Goal: Information Seeking & Learning: Learn about a topic

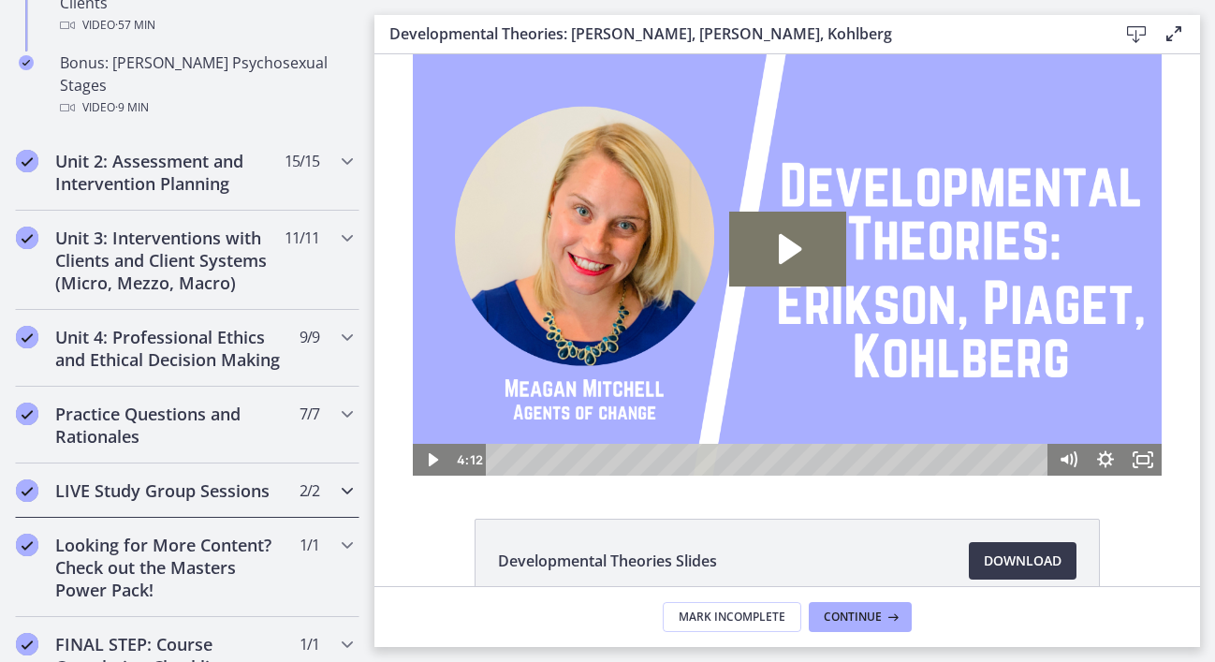
scroll to position [1374, 0]
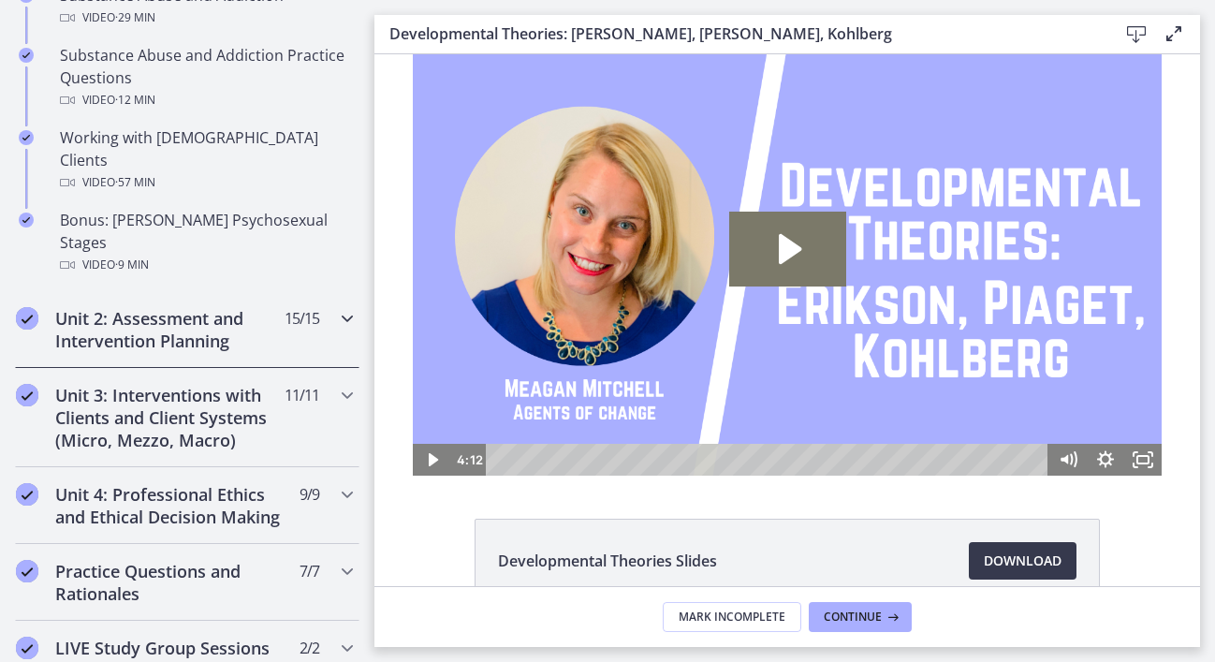
click at [341, 307] on icon "Chapters" at bounding box center [347, 318] width 22 height 22
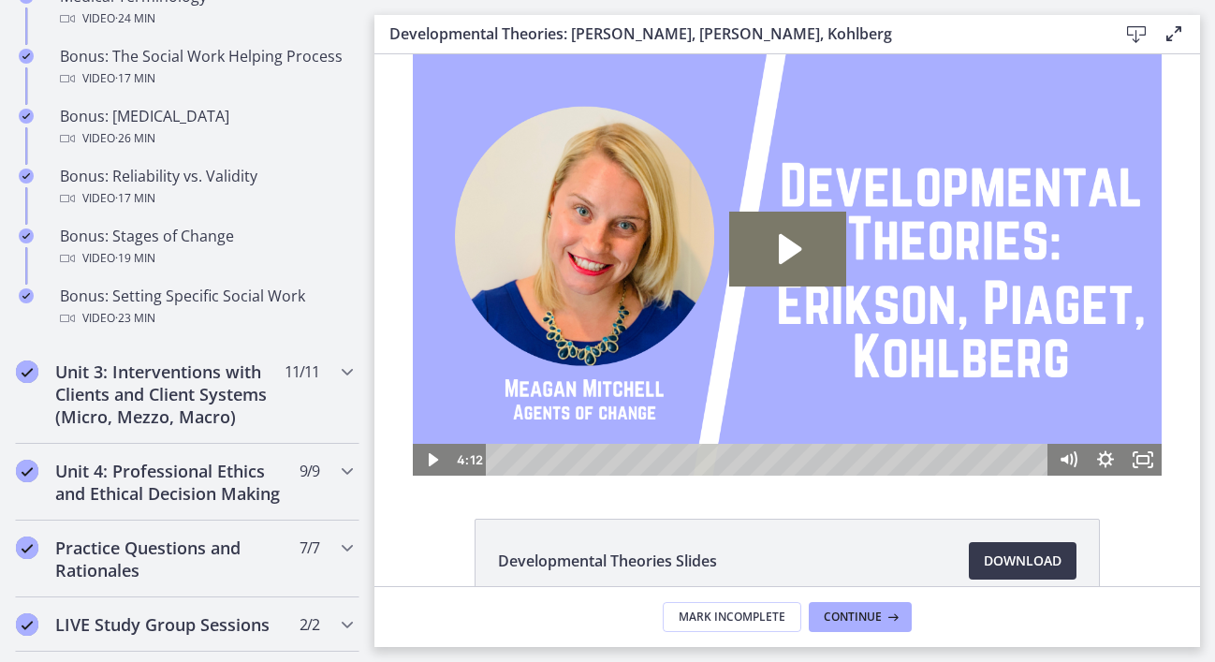
scroll to position [1757, 0]
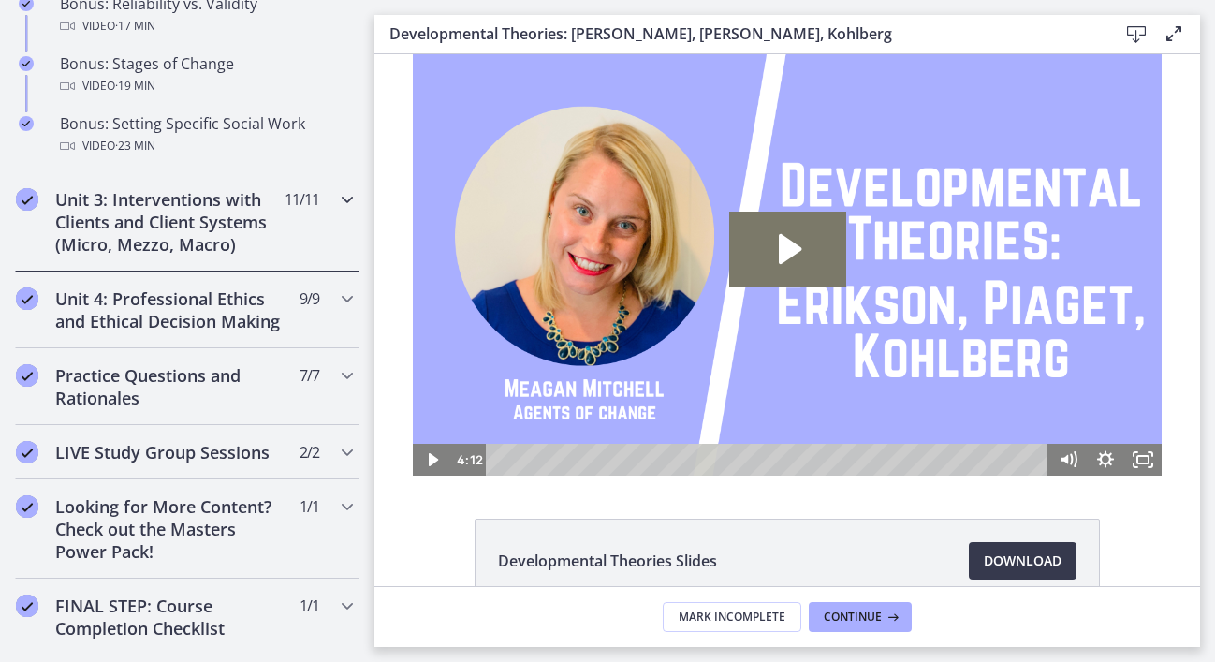
click at [336, 196] on icon "Chapters" at bounding box center [347, 199] width 22 height 22
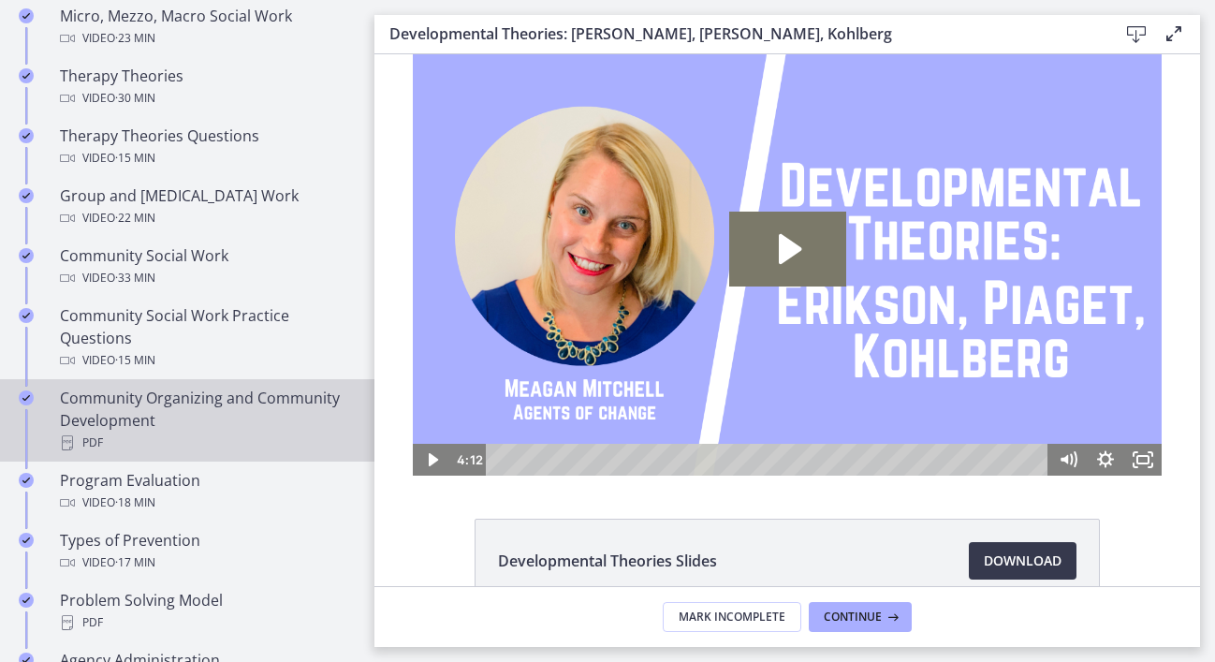
scroll to position [757, 0]
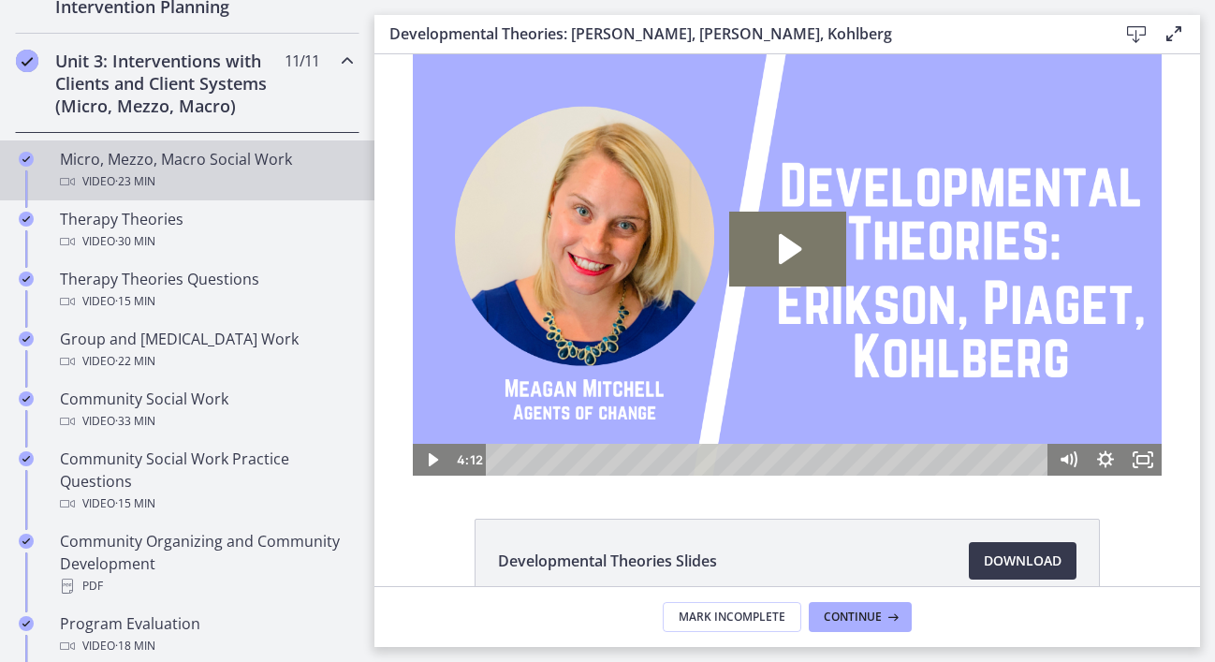
click at [174, 171] on div "Video · 23 min" at bounding box center [206, 181] width 292 height 22
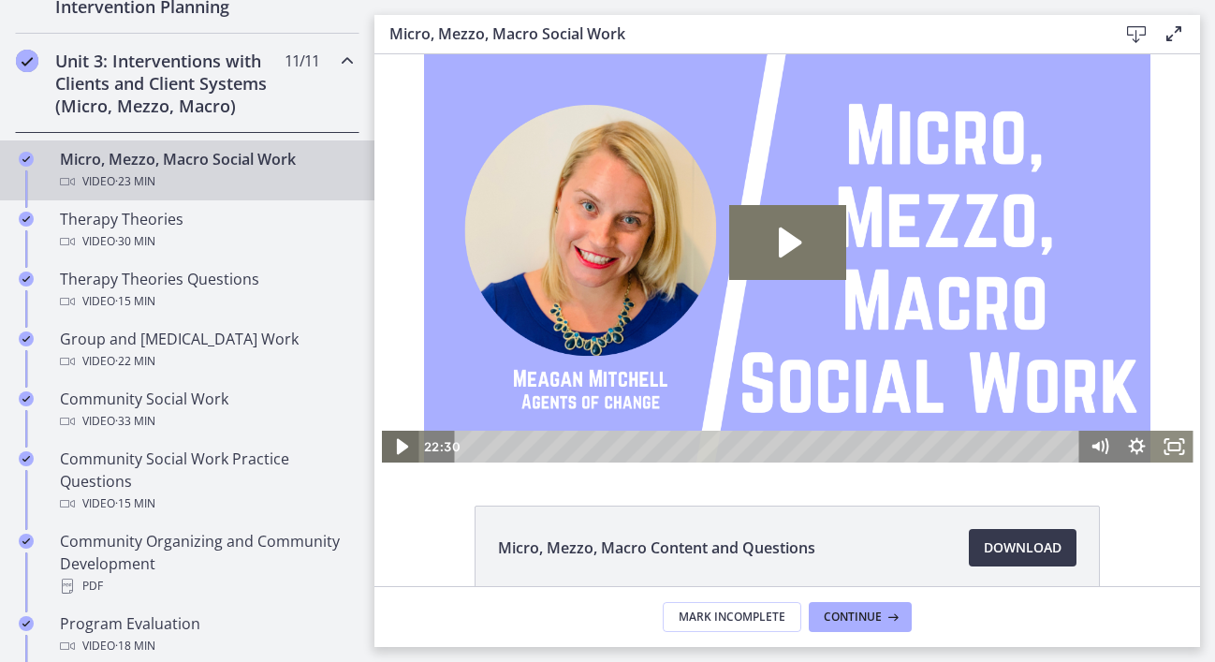
click at [397, 450] on icon "Play Video" at bounding box center [401, 447] width 45 height 38
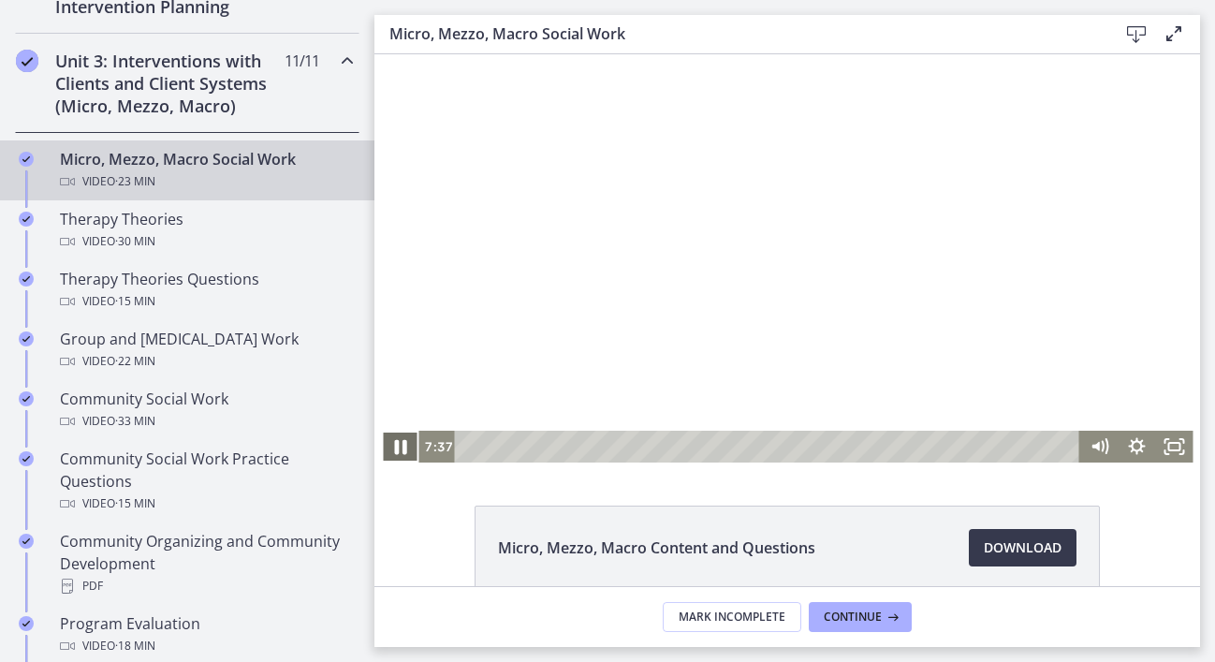
click at [404, 446] on icon "Pause" at bounding box center [400, 447] width 45 height 38
click at [396, 449] on icon "Play Video" at bounding box center [401, 447] width 11 height 16
click at [378, 445] on icon "Pause" at bounding box center [400, 447] width 45 height 38
drag, startPoint x: 919, startPoint y: 450, endPoint x: 1137, endPoint y: 460, distance: 218.3
click at [1137, 460] on div "22:30 22:30" at bounding box center [788, 447] width 812 height 32
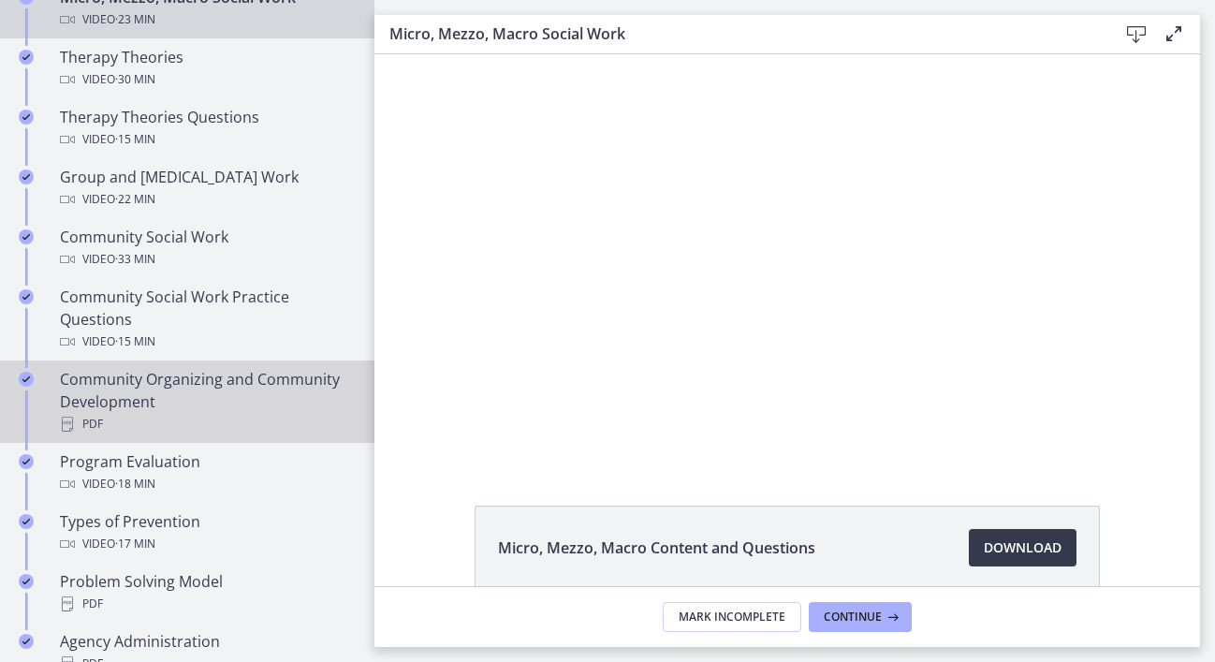
scroll to position [892, 0]
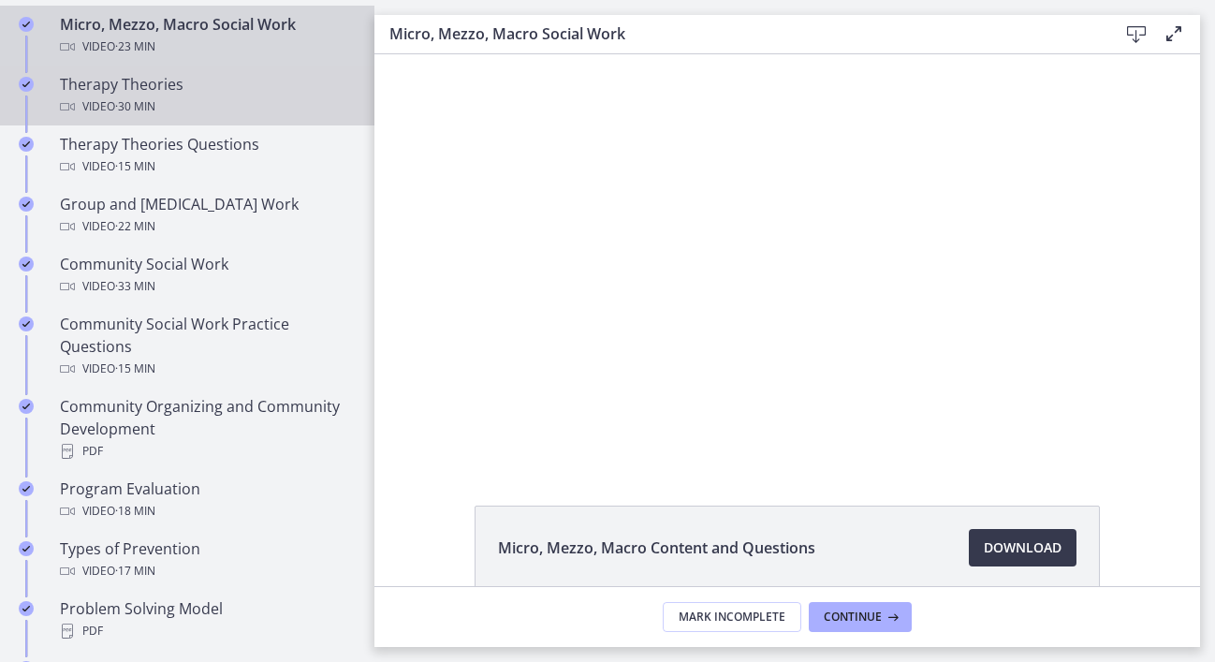
click at [205, 105] on div "Video · 30 min" at bounding box center [206, 106] width 292 height 22
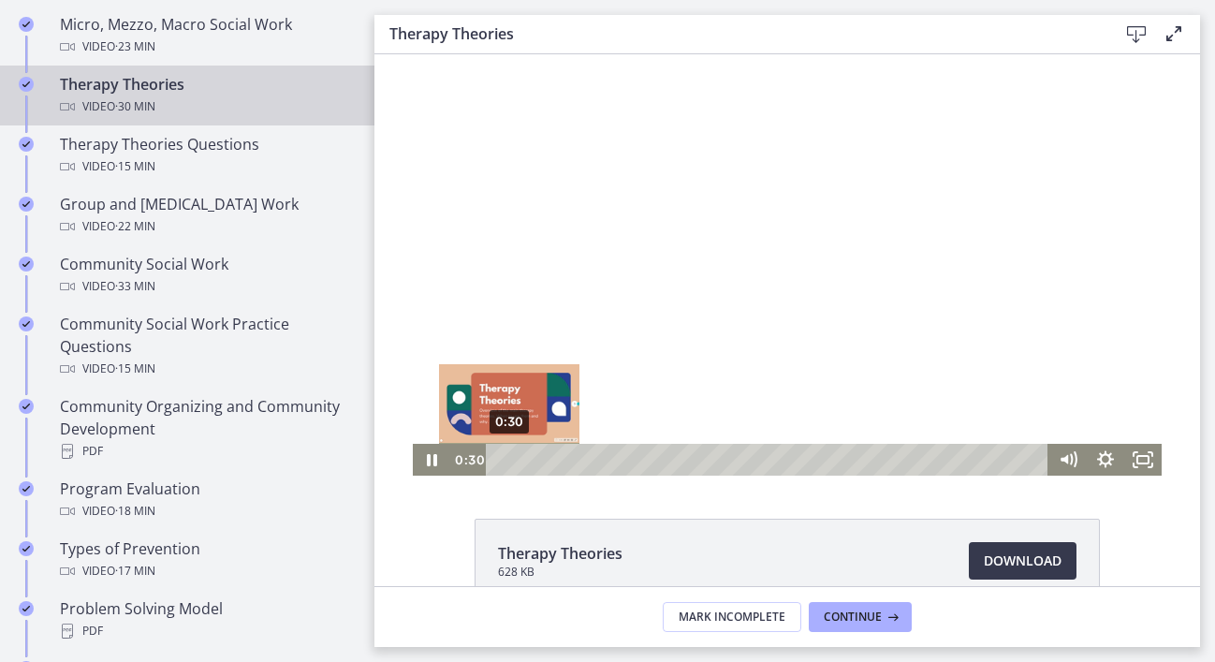
click at [502, 459] on div "0:30" at bounding box center [770, 460] width 540 height 32
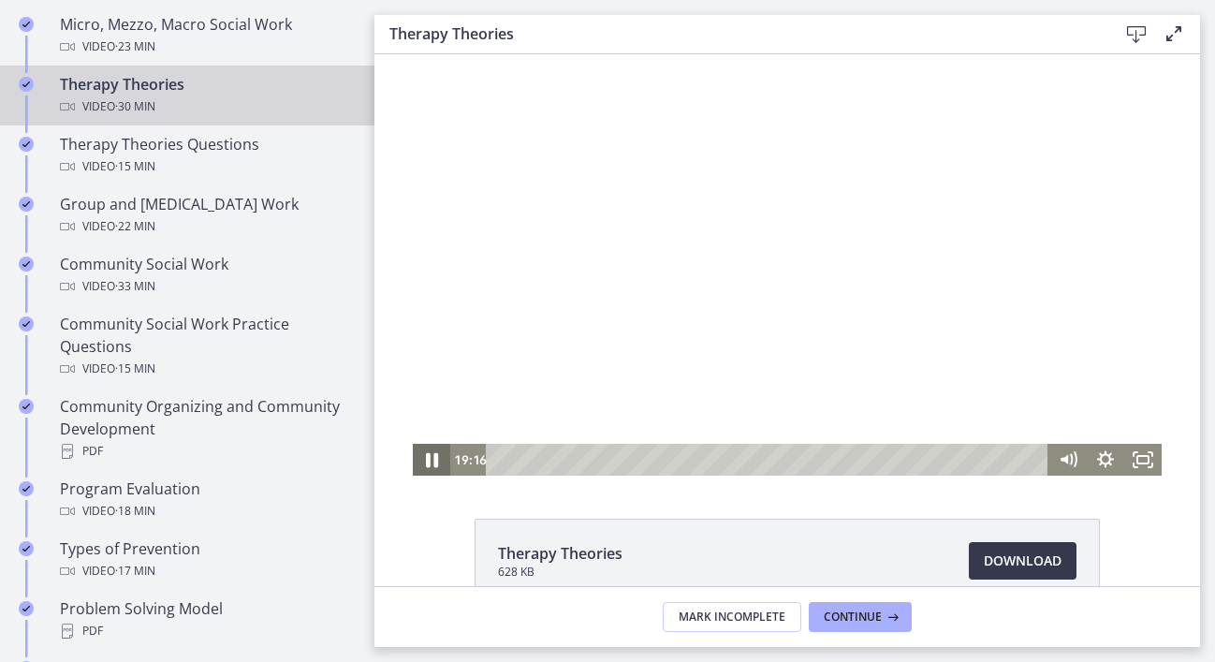
click at [425, 457] on icon "Pause" at bounding box center [431, 460] width 45 height 38
click at [428, 463] on icon "Play Video" at bounding box center [433, 460] width 11 height 16
click at [432, 458] on icon "Pause" at bounding box center [431, 460] width 37 height 32
click at [433, 464] on icon "Play Video" at bounding box center [433, 460] width 45 height 38
click at [418, 462] on icon "Pause" at bounding box center [431, 460] width 37 height 32
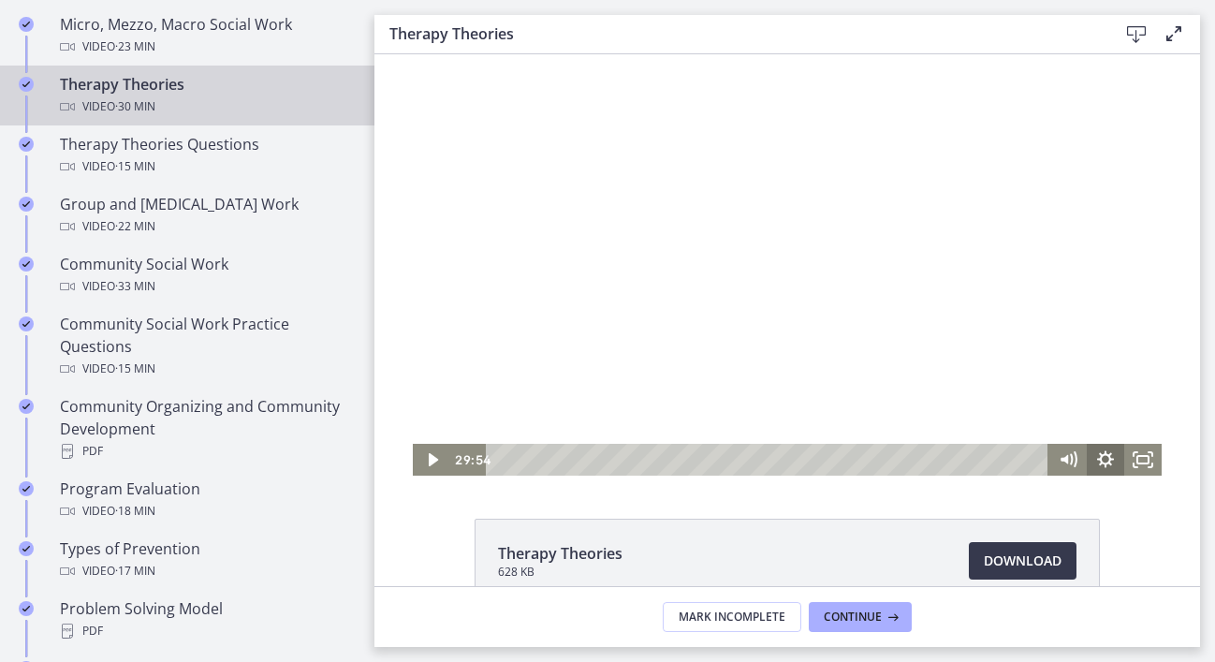
click at [1090, 458] on div "29:54 29:54" at bounding box center [787, 460] width 749 height 32
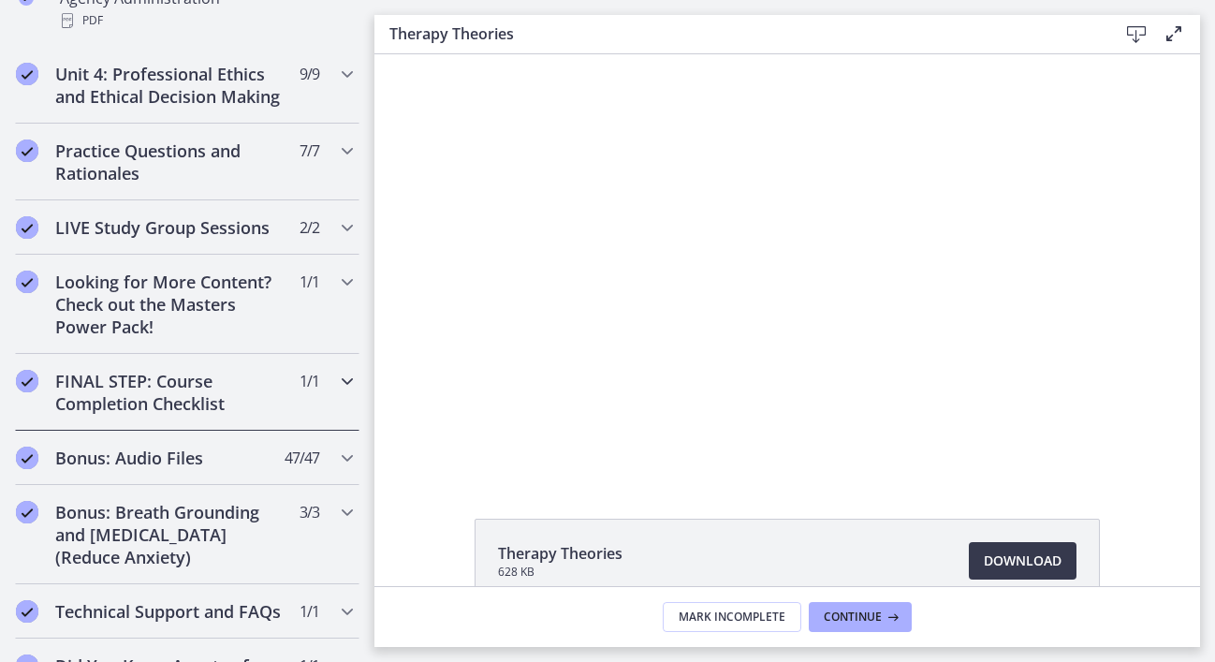
scroll to position [1558, 0]
